Goal: Information Seeking & Learning: Learn about a topic

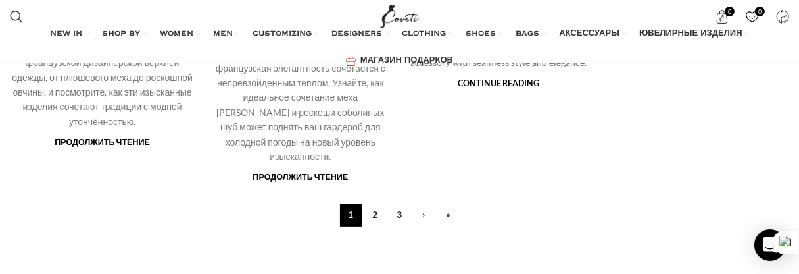
scroll to position [315, 0]
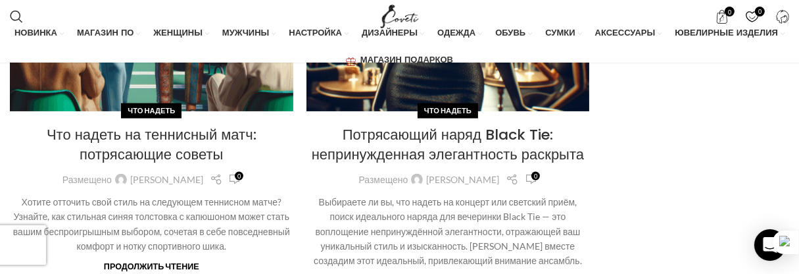
scroll to position [5525, 0]
